Goal: Information Seeking & Learning: Learn about a topic

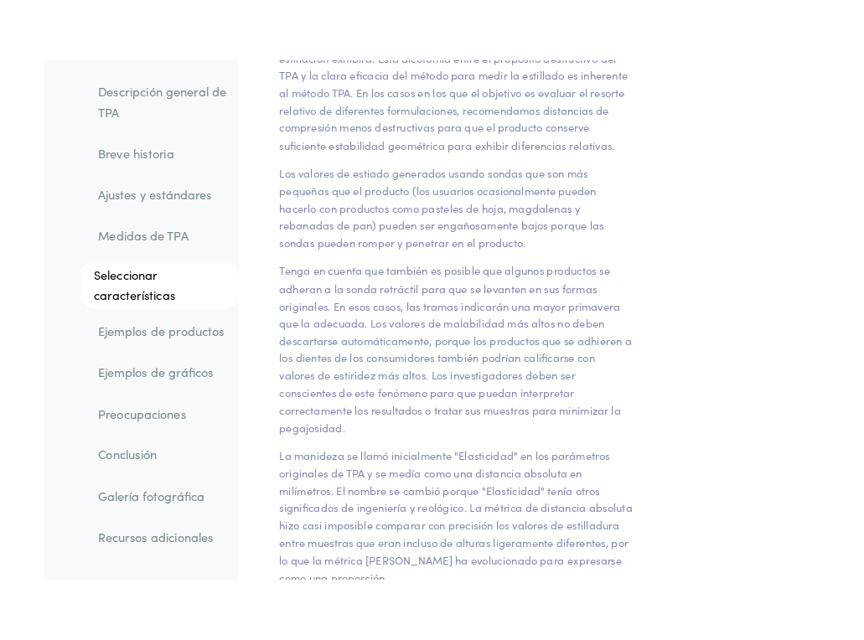
scroll to position [18843, 0]
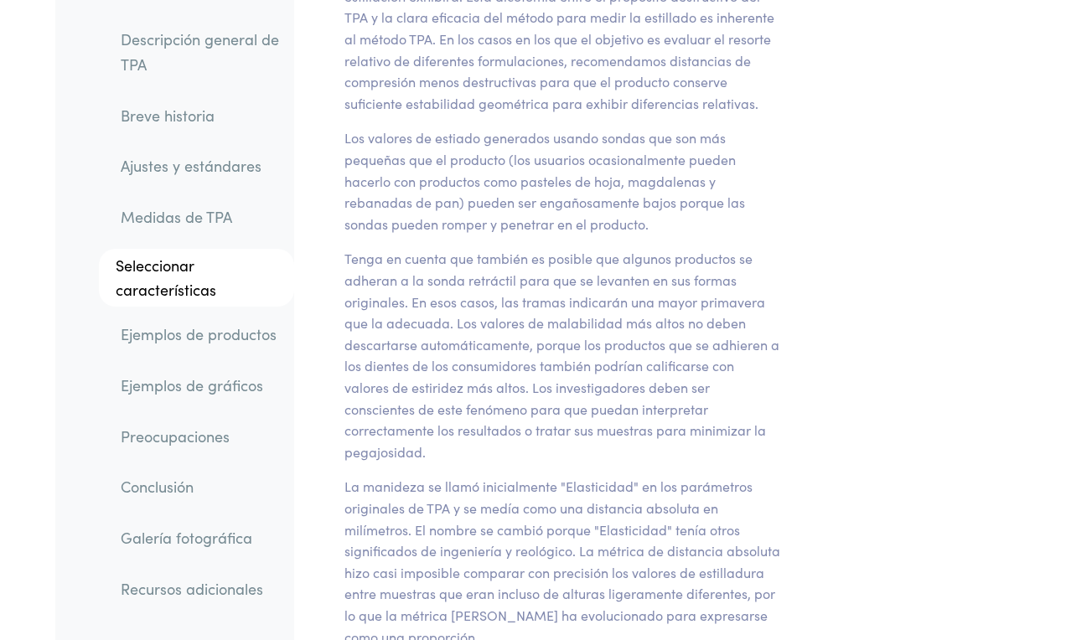
drag, startPoint x: 543, startPoint y: 219, endPoint x: 699, endPoint y: 215, distance: 155.9
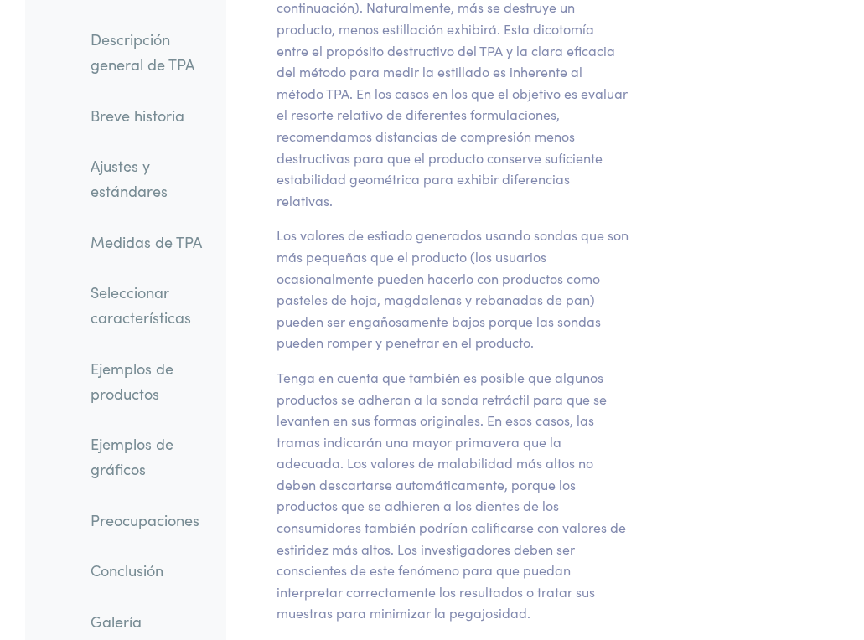
scroll to position [22121, 4]
drag, startPoint x: 277, startPoint y: 320, endPoint x: 437, endPoint y: 319, distance: 160.0
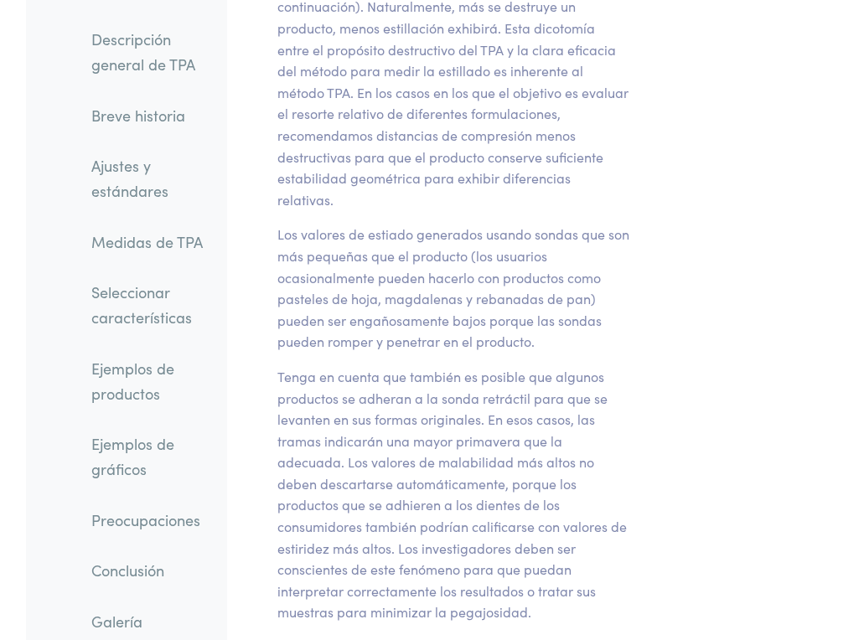
drag, startPoint x: 436, startPoint y: 323, endPoint x: 276, endPoint y: 325, distance: 160.0
copy p "Texture Technologies Corp"
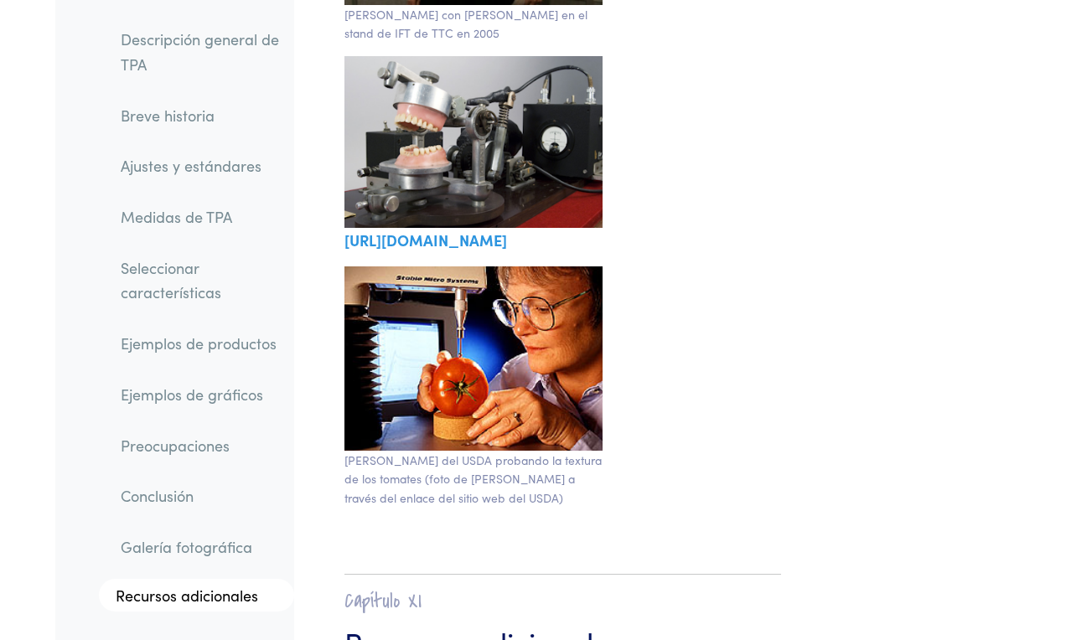
scroll to position [33351, 0]
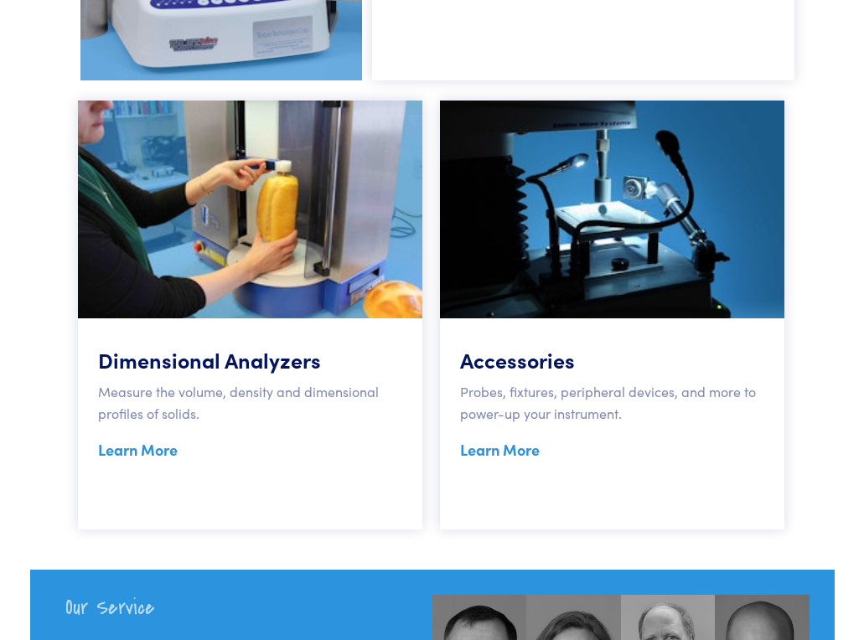
scroll to position [1474, 0]
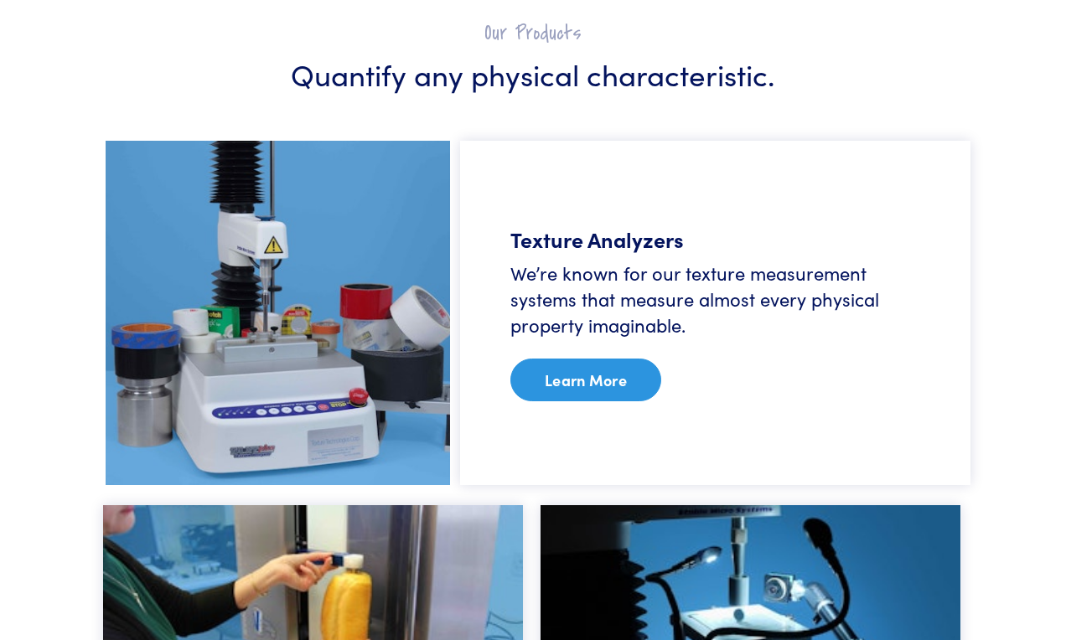
scroll to position [991, 0]
